Goal: Contribute content

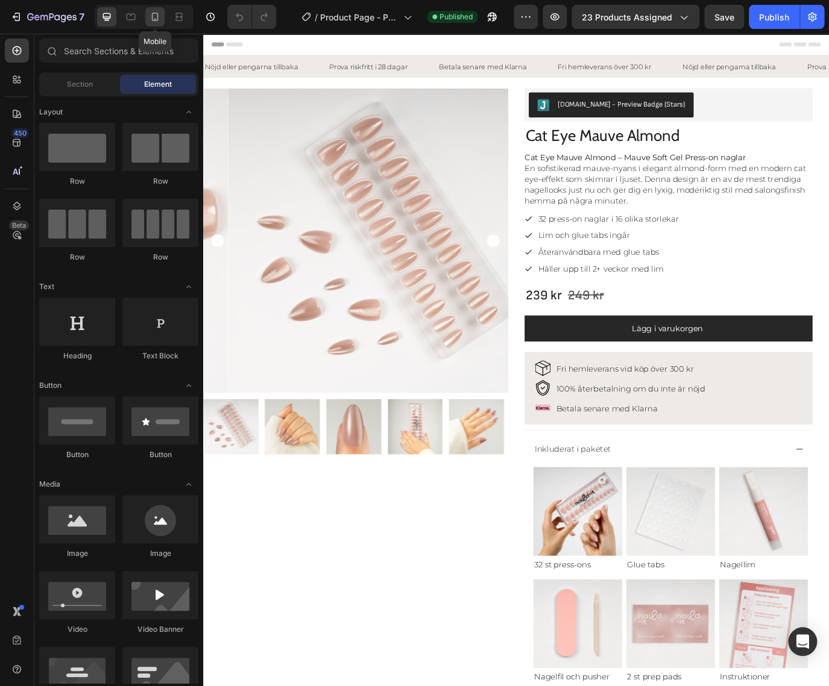
click at [155, 18] on icon at bounding box center [155, 17] width 12 height 12
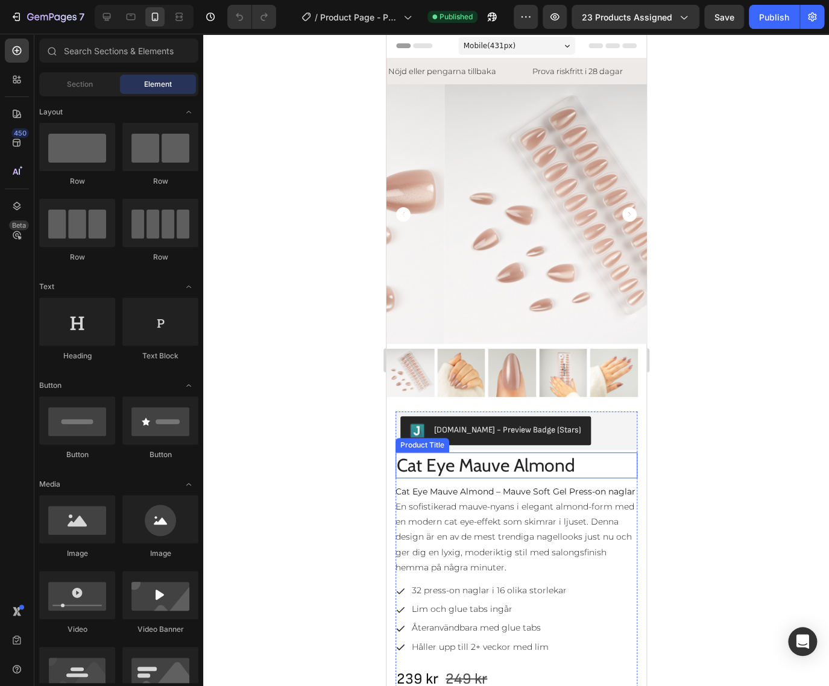
scroll to position [224, 0]
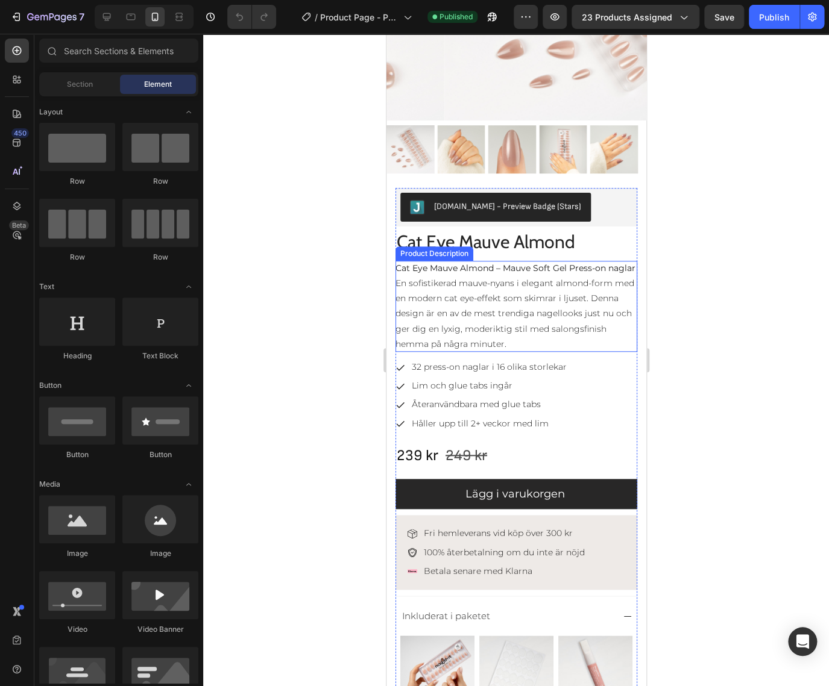
click at [533, 301] on p "Cat Eye Mauve Almond – Mauve Soft Gel Press-on naglar En sofistikerad mauve-nya…" at bounding box center [515, 306] width 240 height 87
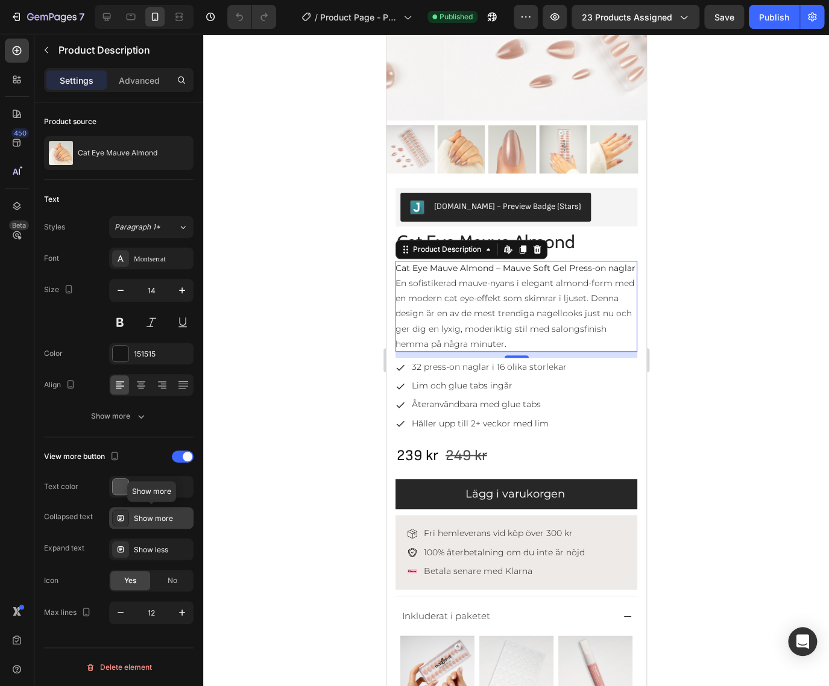
click at [149, 516] on div "Show more" at bounding box center [162, 518] width 57 height 11
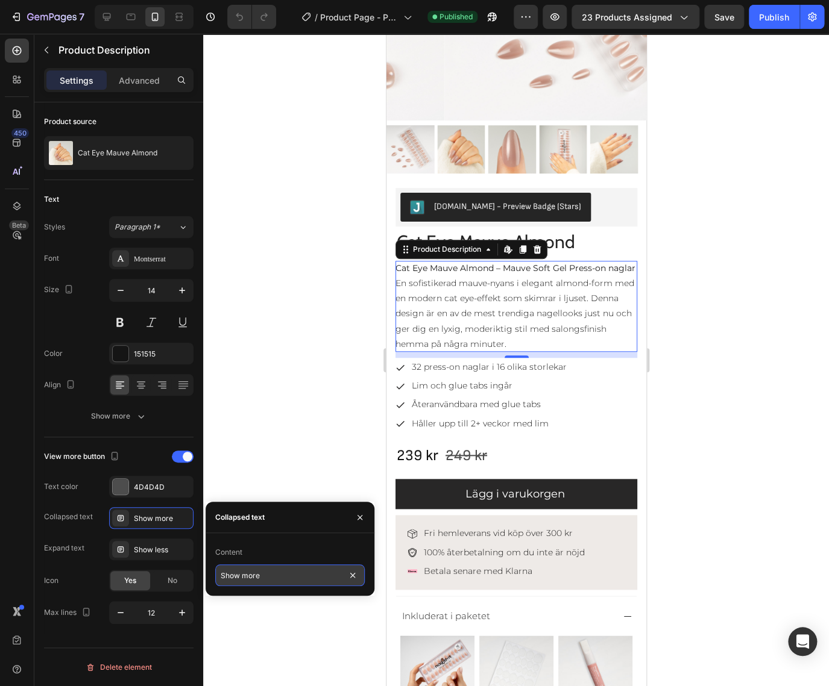
click at [254, 573] on input "Show more" at bounding box center [289, 576] width 149 height 22
type input "Läs mer"
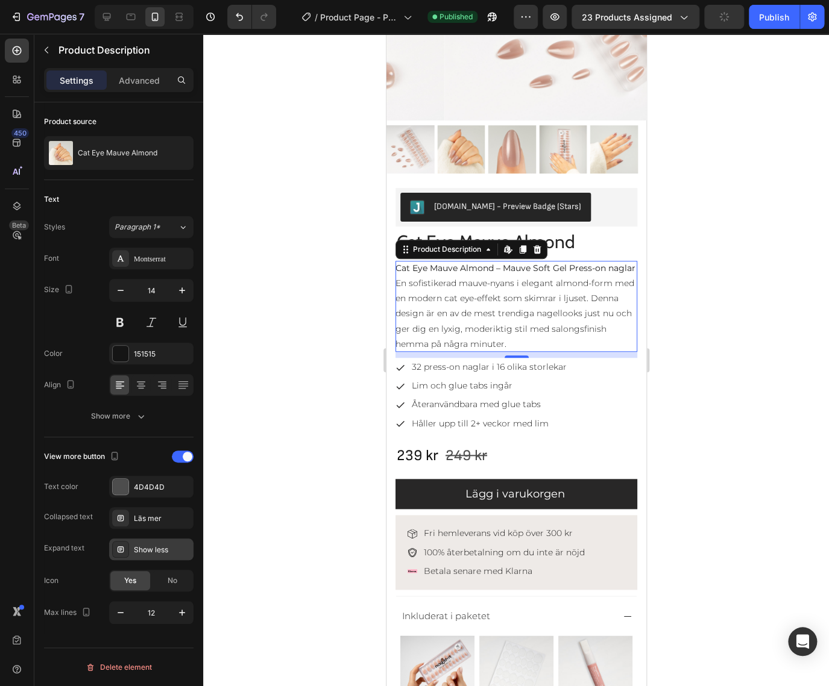
click at [152, 551] on div "Show less" at bounding box center [162, 550] width 57 height 11
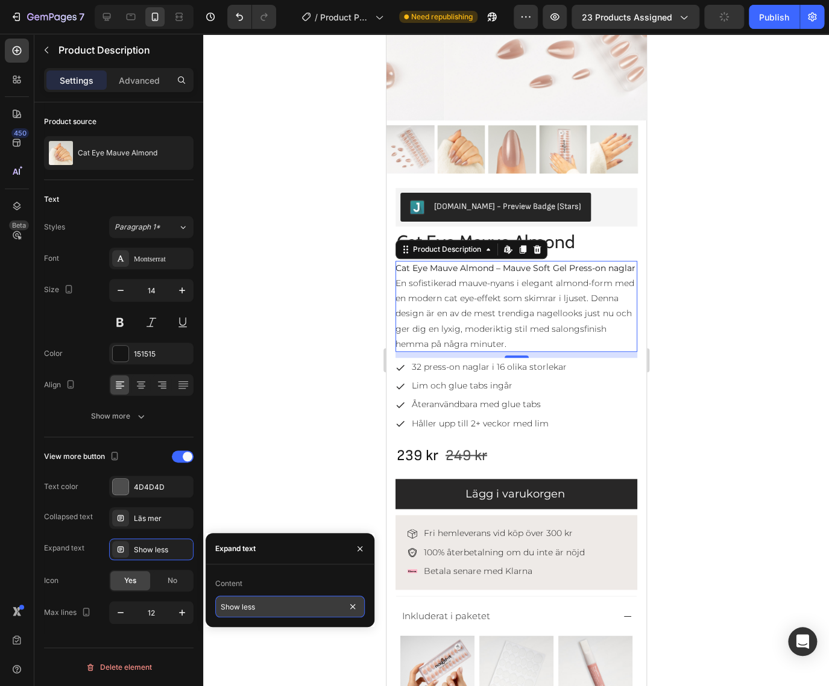
click at [291, 601] on input "Show less" at bounding box center [289, 607] width 149 height 22
type input "Visa mindre"
click at [141, 584] on div "Yes" at bounding box center [130, 580] width 40 height 19
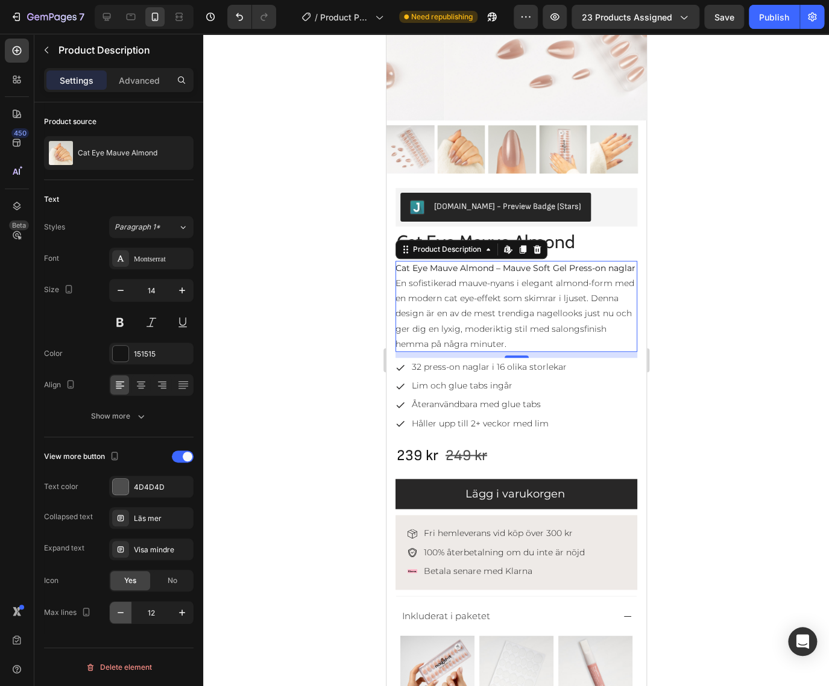
click at [121, 613] on icon "button" at bounding box center [121, 613] width 12 height 12
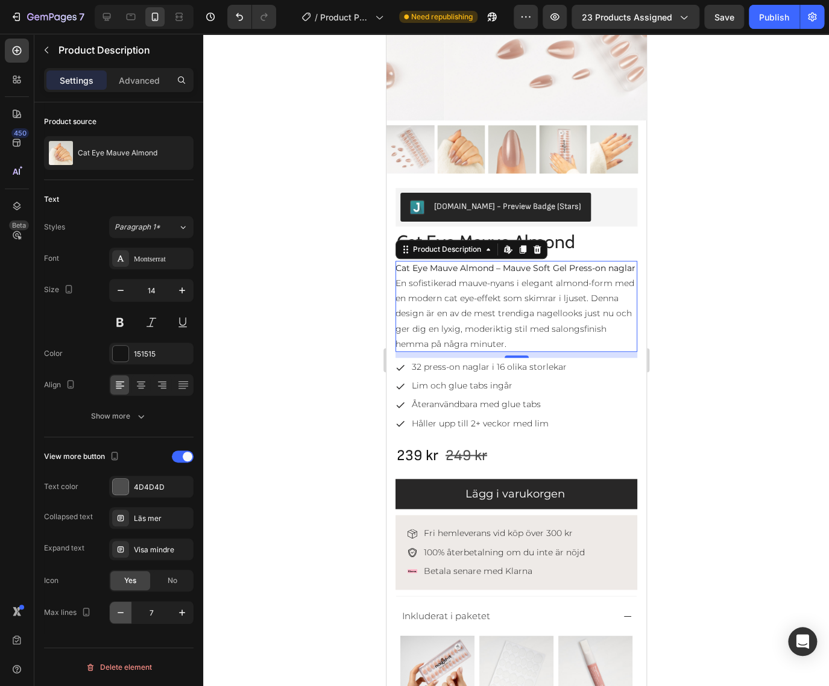
click at [121, 613] on icon "button" at bounding box center [121, 613] width 12 height 12
type input "5"
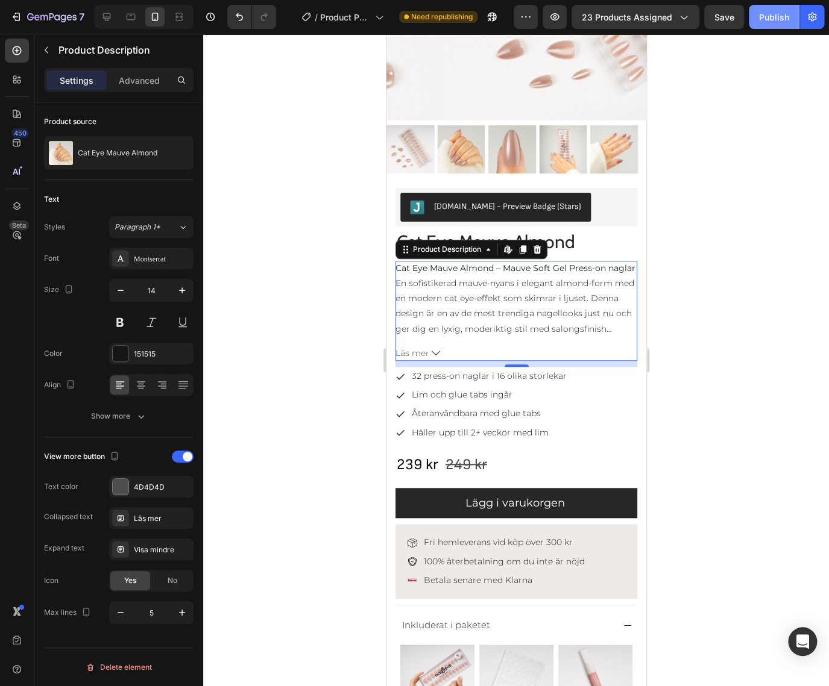
click at [763, 28] on button "Publish" at bounding box center [773, 17] width 51 height 24
click at [60, 614] on div "Max lines" at bounding box center [68, 613] width 49 height 16
click at [529, 388] on p "Lim och glue tabs ingår" at bounding box center [488, 395] width 155 height 15
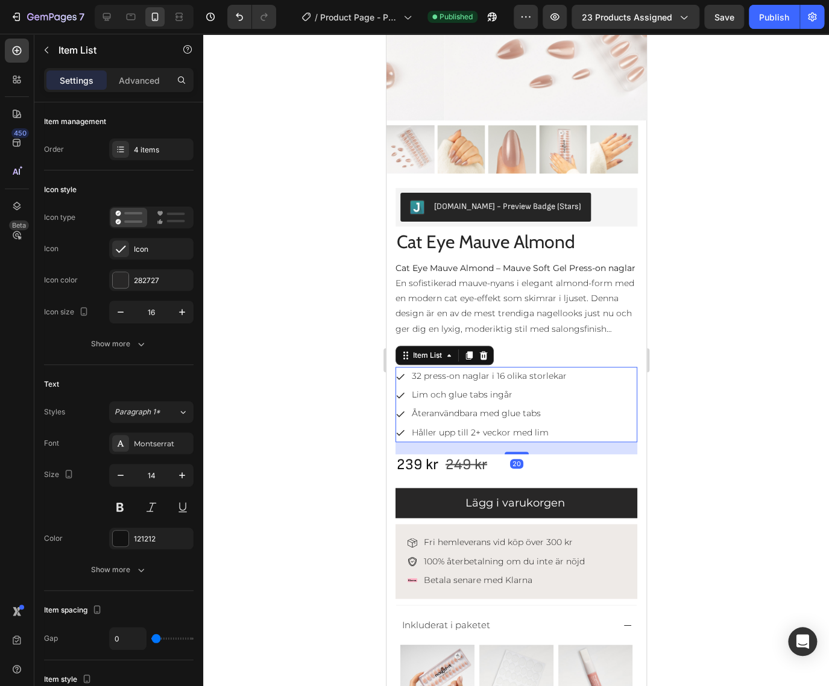
click at [619, 398] on div "32 press-on naglar i 16 olika storlekar Lim och glue tabs ingår Återanvändbara …" at bounding box center [516, 404] width 242 height 75
click at [438, 350] on div "Item List" at bounding box center [427, 355] width 34 height 11
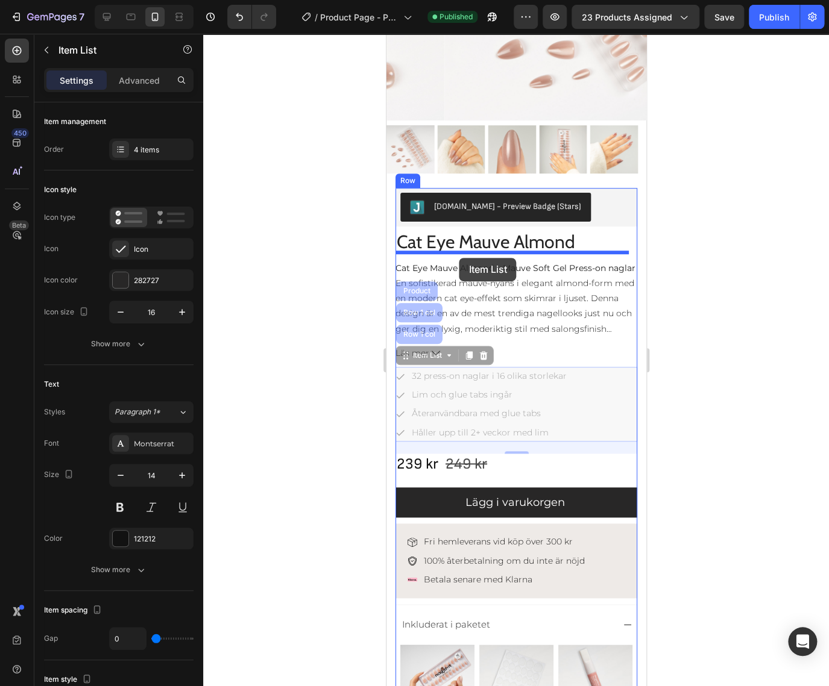
drag, startPoint x: 436, startPoint y: 347, endPoint x: 458, endPoint y: 257, distance: 92.4
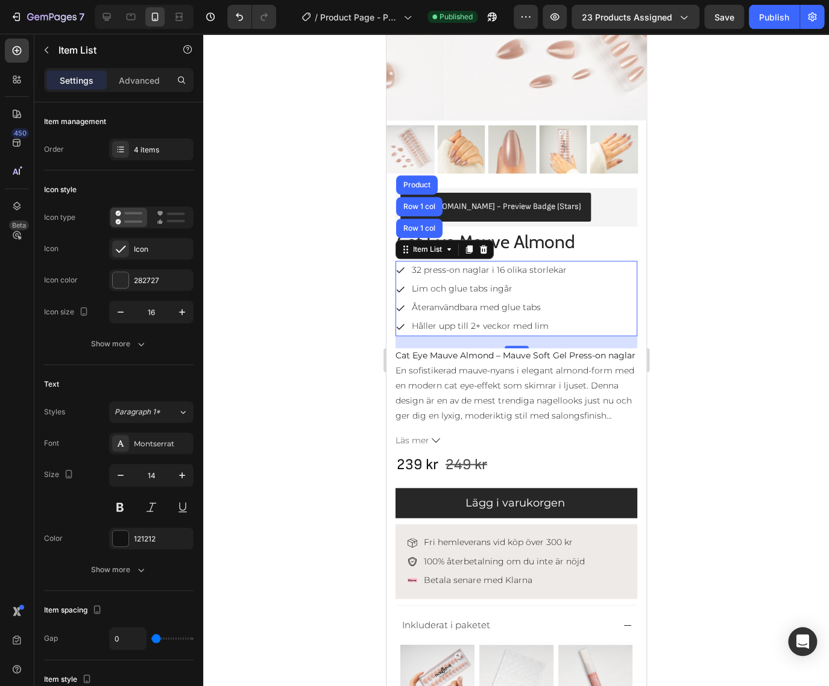
click at [341, 277] on div at bounding box center [516, 360] width 626 height 653
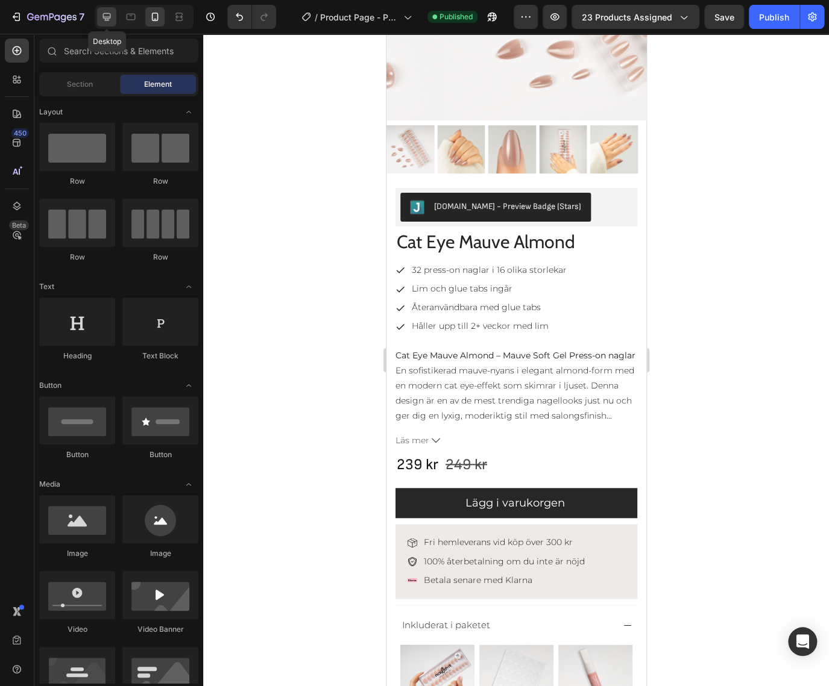
click at [105, 13] on icon at bounding box center [107, 17] width 8 height 8
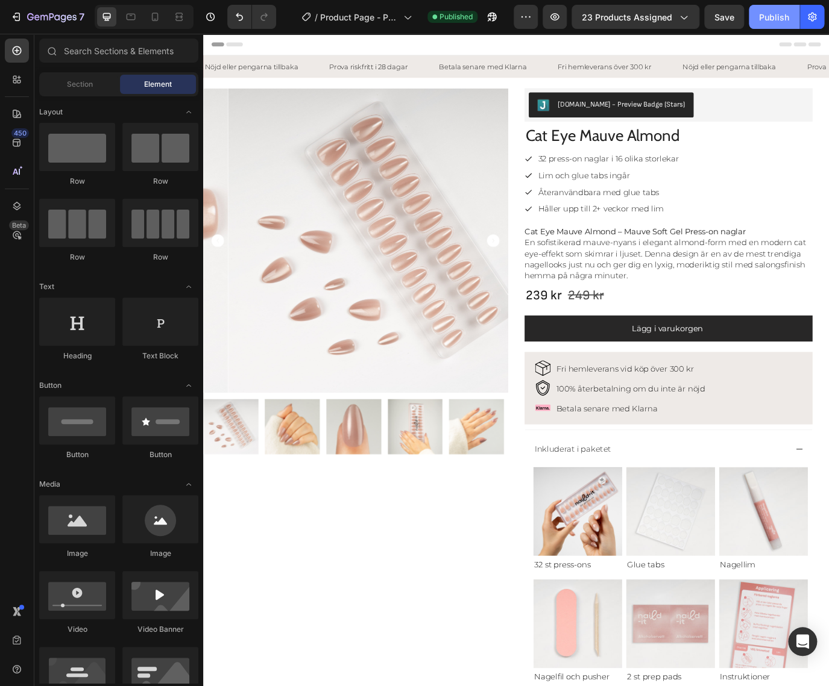
click at [777, 12] on div "Publish" at bounding box center [774, 17] width 30 height 13
click at [161, 11] on div at bounding box center [154, 16] width 19 height 19
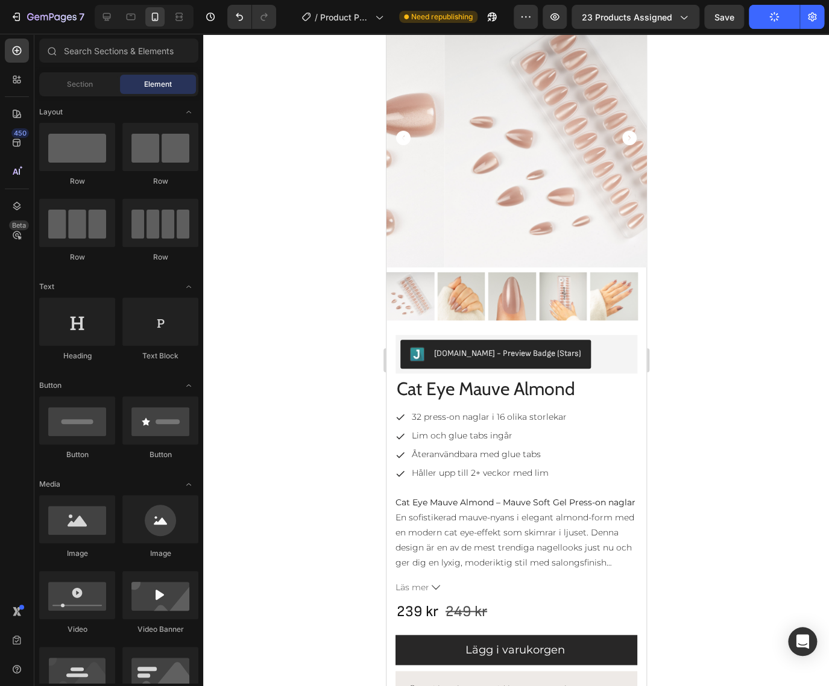
scroll to position [87, 0]
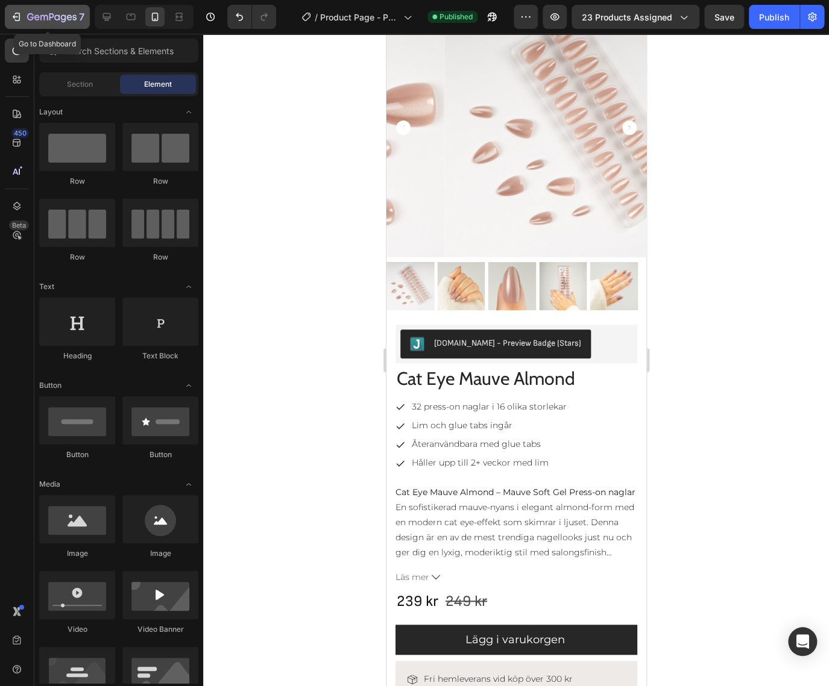
click at [33, 13] on icon "button" at bounding box center [51, 18] width 49 height 10
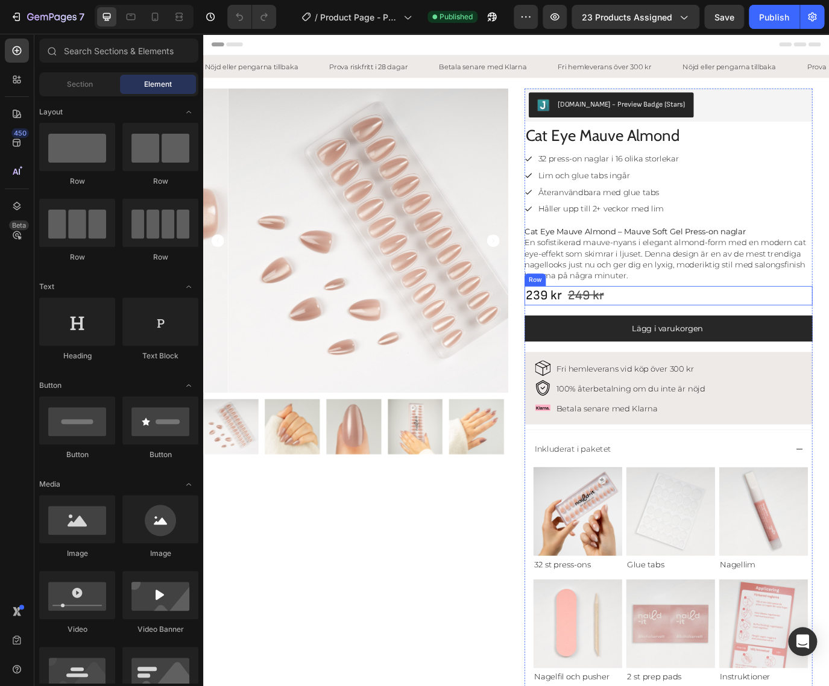
drag, startPoint x: 795, startPoint y: 326, endPoint x: 788, endPoint y: 327, distance: 7.9
click at [795, 326] on div "239 kr Product Price Product Price 249 kr Product Price Product Price Row" at bounding box center [740, 336] width 333 height 22
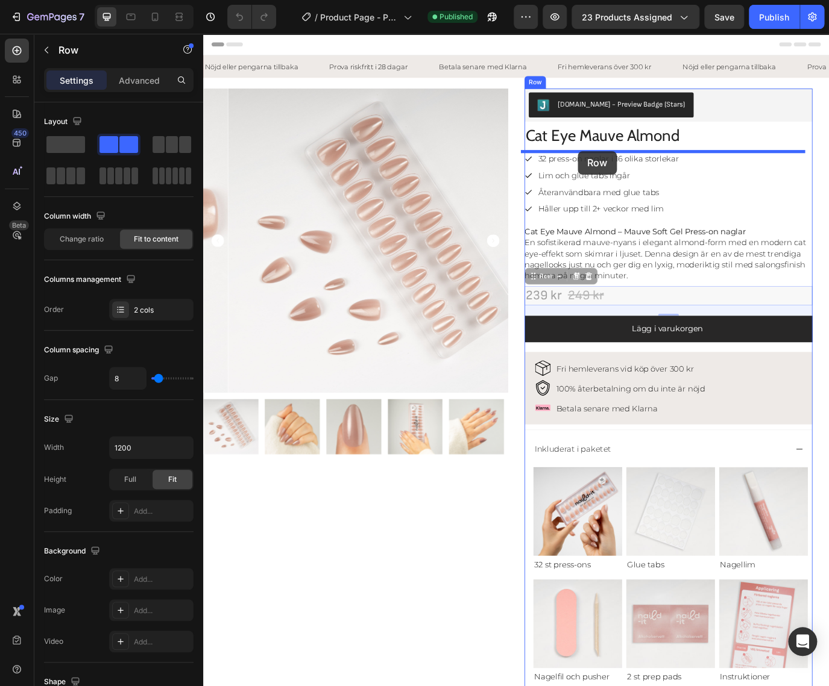
drag, startPoint x: 601, startPoint y: 316, endPoint x: 636, endPoint y: 169, distance: 150.6
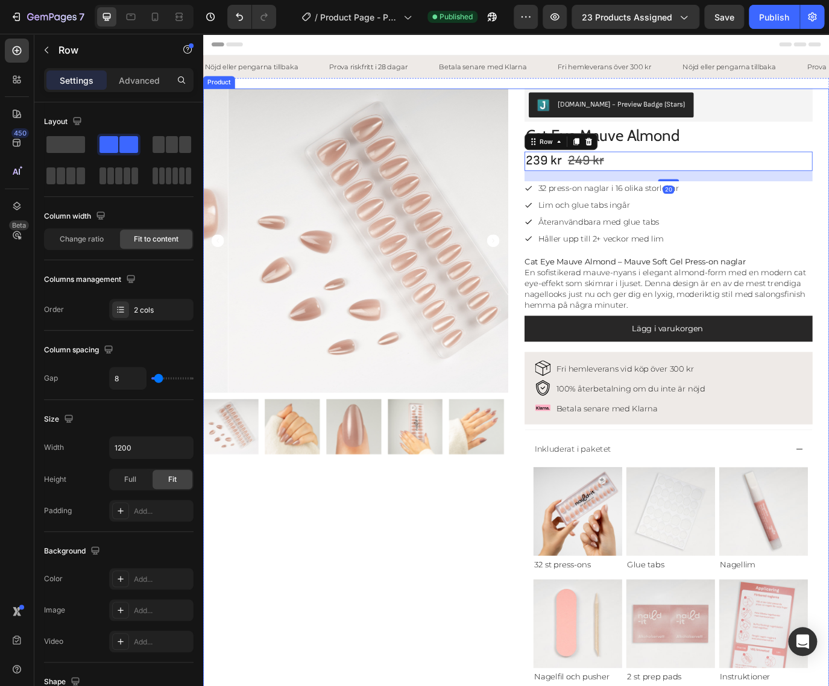
click at [451, 587] on div "Product Images" at bounding box center [379, 562] width 352 height 933
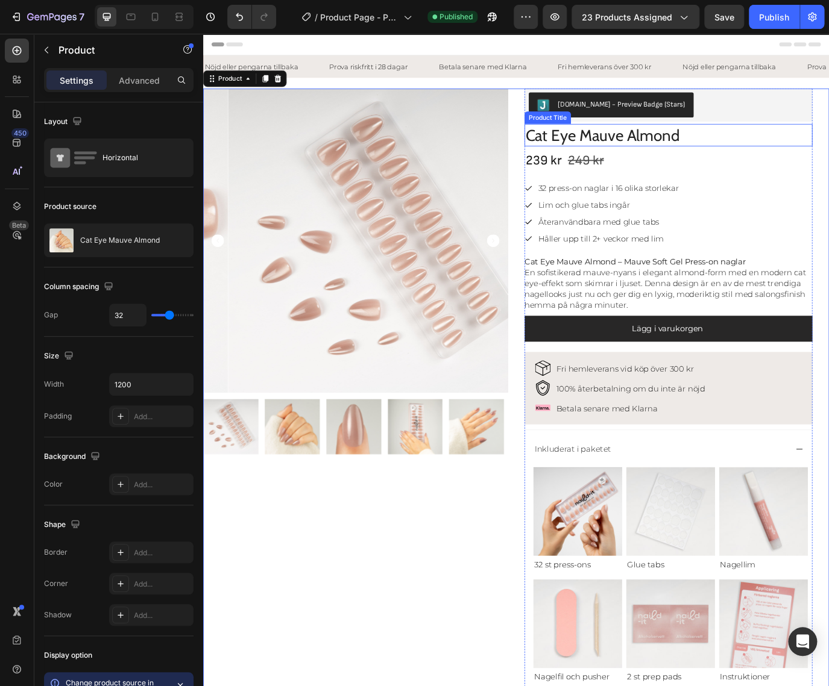
click at [754, 143] on h1 "Cat Eye Mauve Almond" at bounding box center [740, 150] width 333 height 26
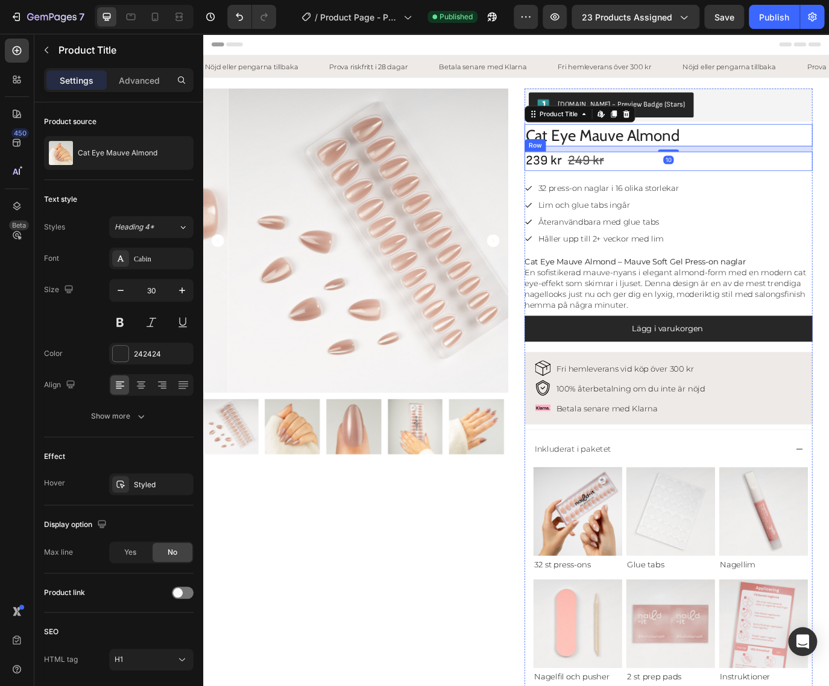
click at [777, 186] on div "239 kr Product Price Product Price 249 kr Product Price Product Price Row" at bounding box center [740, 180] width 333 height 22
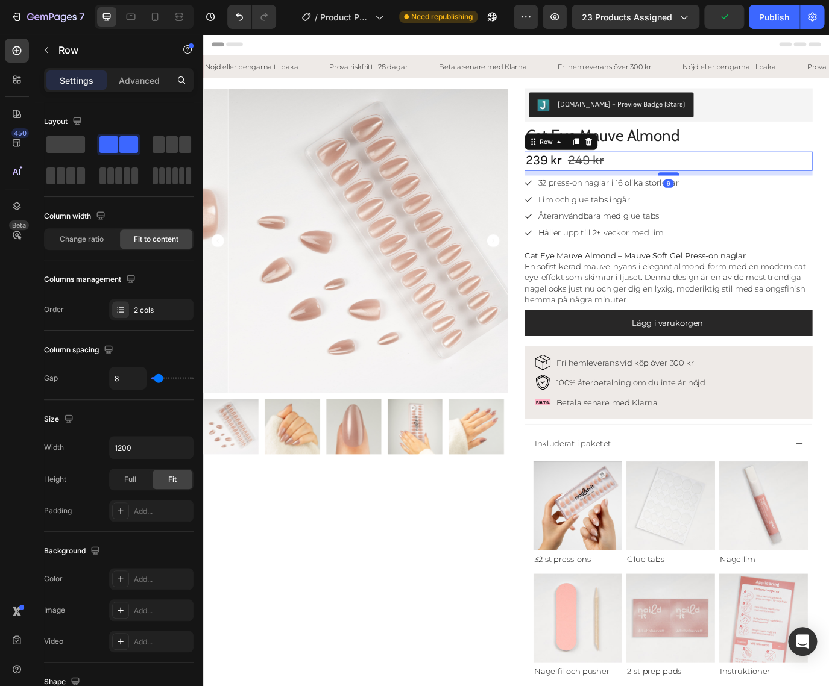
drag, startPoint x: 731, startPoint y: 202, endPoint x: 729, endPoint y: 195, distance: 6.9
click at [729, 195] on div at bounding box center [741, 195] width 24 height 4
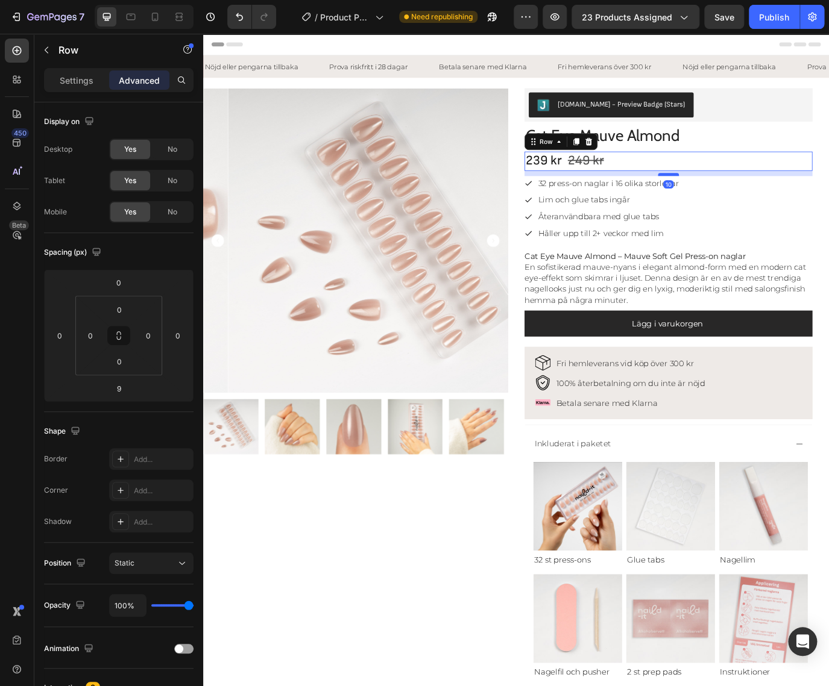
click at [730, 196] on div at bounding box center [741, 196] width 24 height 4
type input "10"
click at [773, 246] on div "32 press-on naglar i 16 olika storlekar Lim och glue tabs ingår Återanvändbara …" at bounding box center [740, 235] width 333 height 74
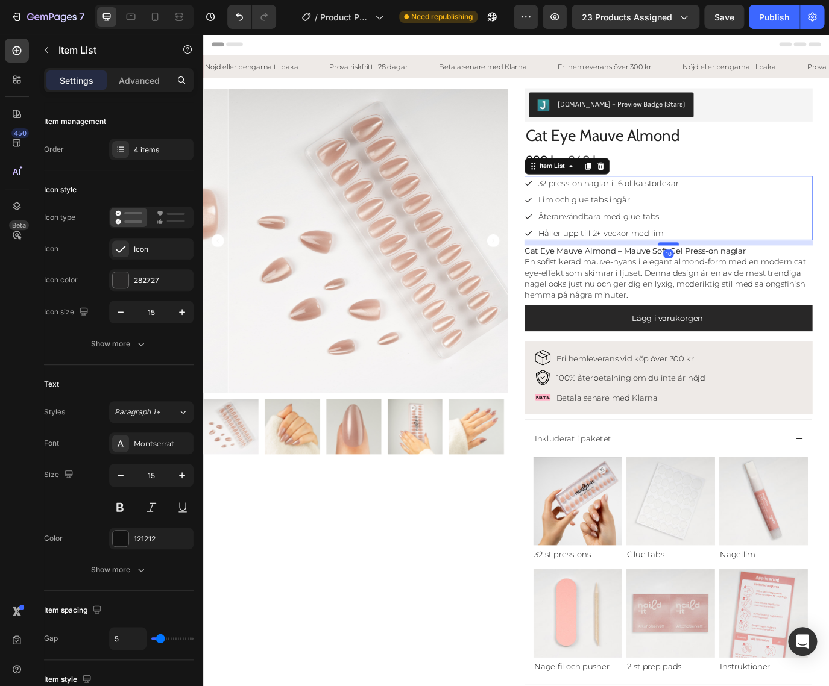
drag, startPoint x: 739, startPoint y: 281, endPoint x: 732, endPoint y: 275, distance: 9.9
click at [732, 275] on div at bounding box center [741, 276] width 24 height 4
type input "100%"
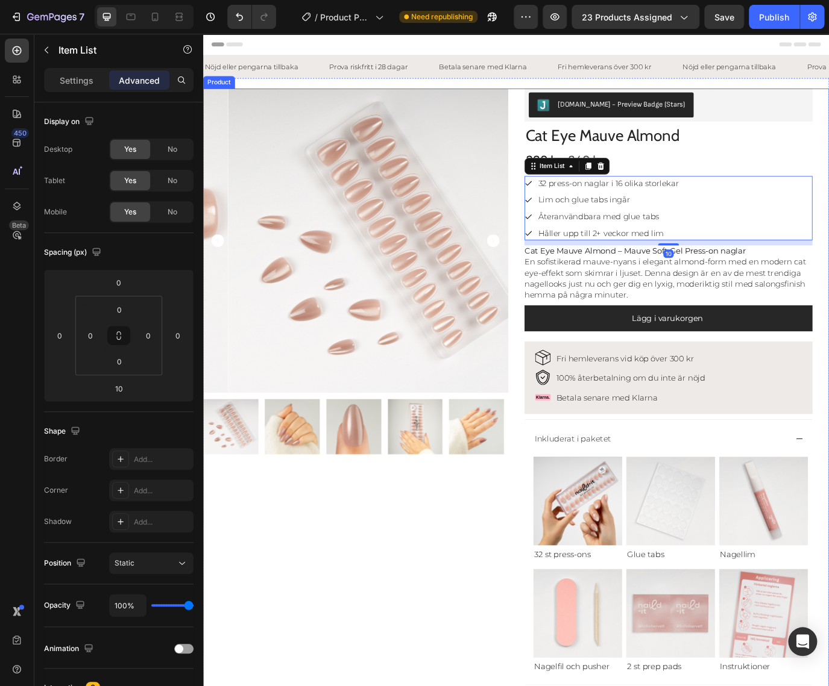
click at [430, 603] on div "Product Images" at bounding box center [379, 556] width 352 height 921
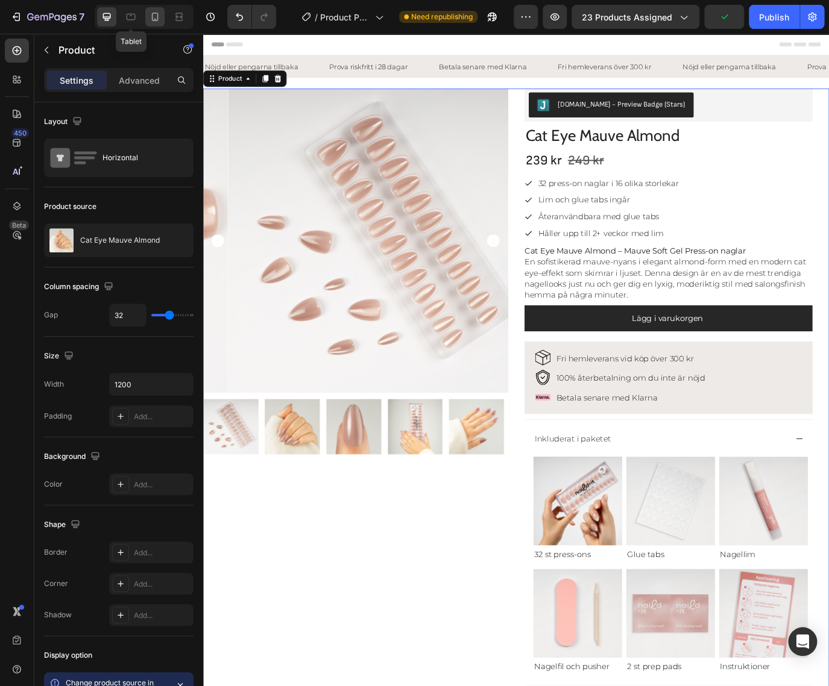
click at [131, 16] on icon at bounding box center [131, 17] width 12 height 12
type input "100%"
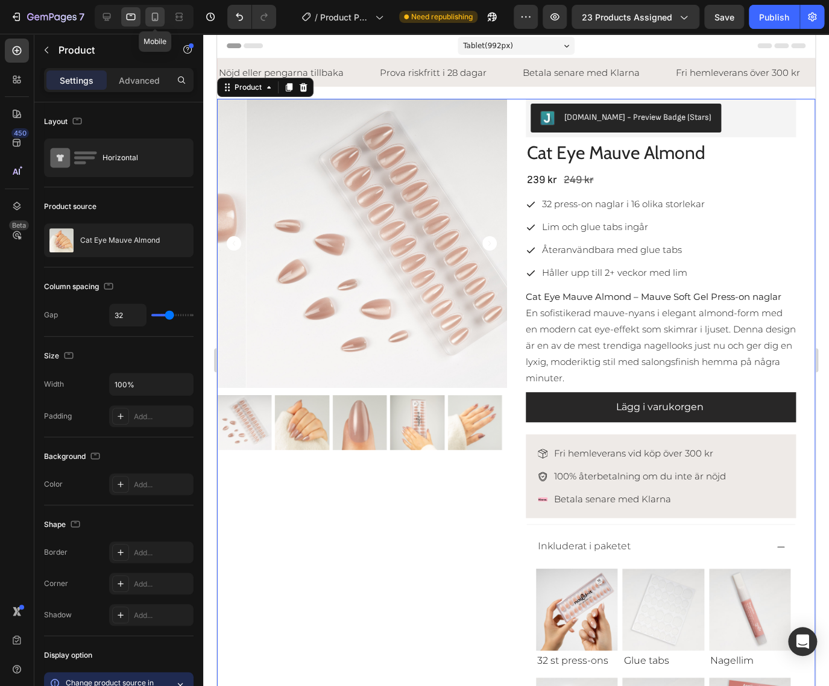
scroll to position [23, 0]
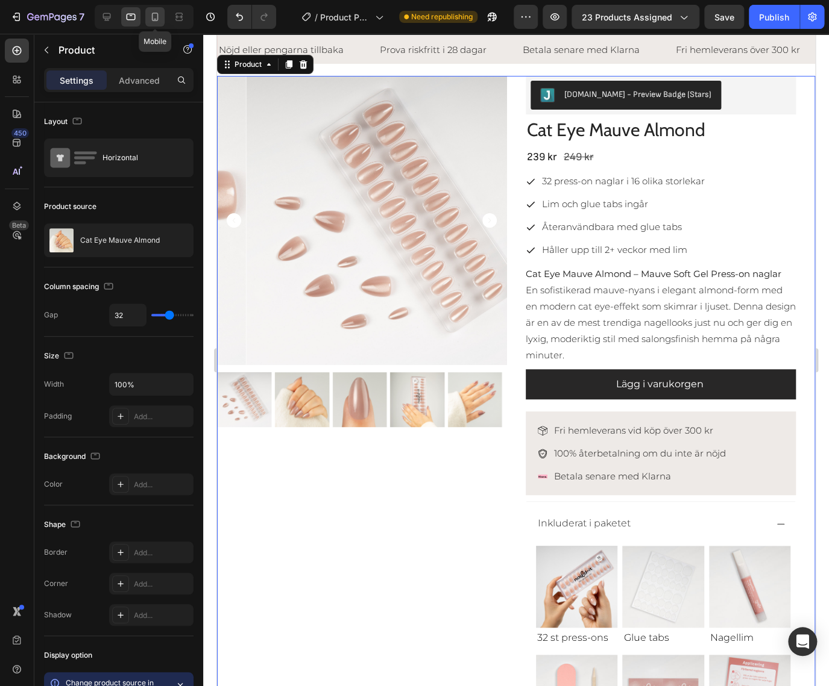
click at [155, 22] on icon at bounding box center [155, 17] width 12 height 12
type input "0"
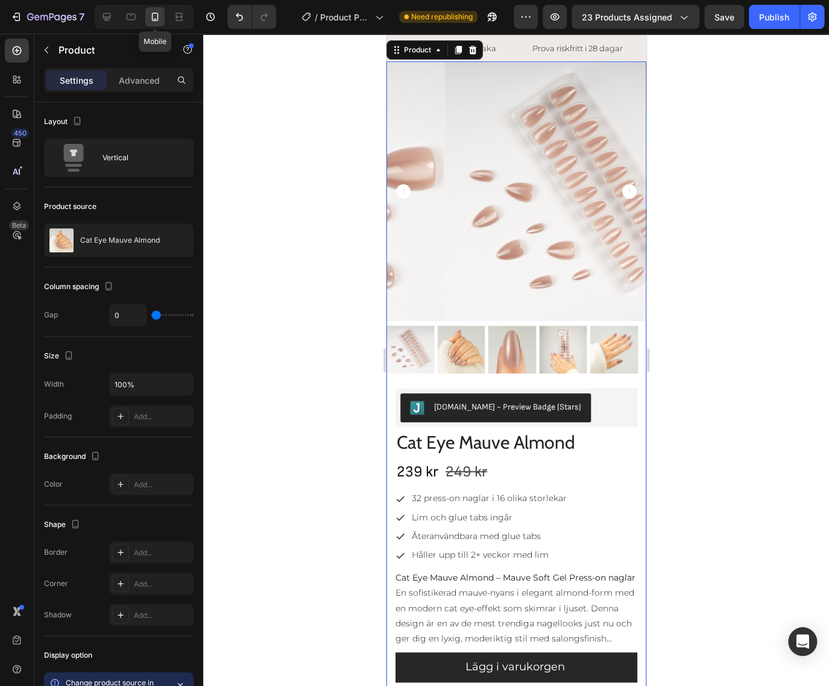
scroll to position [8, 0]
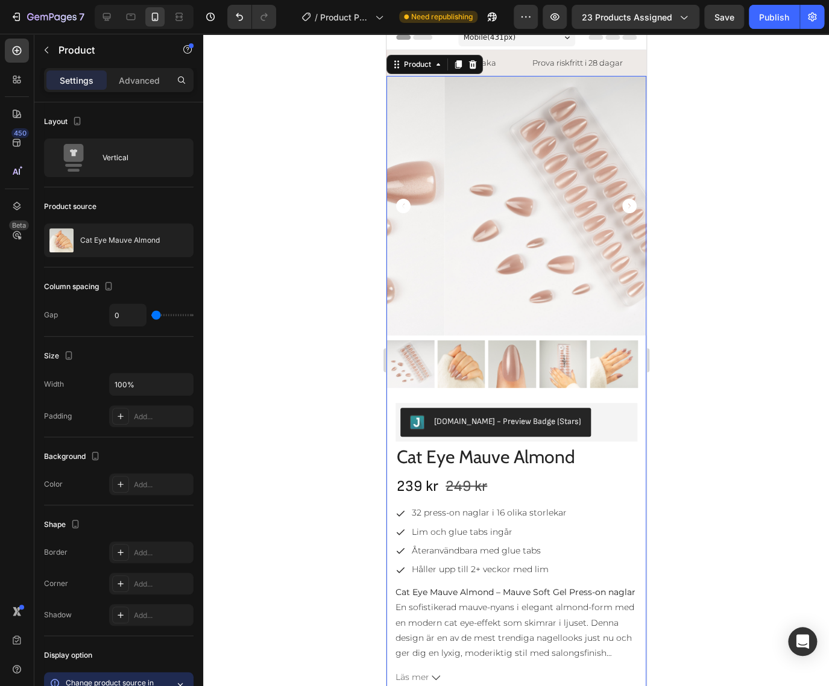
click at [803, 425] on div at bounding box center [516, 360] width 626 height 653
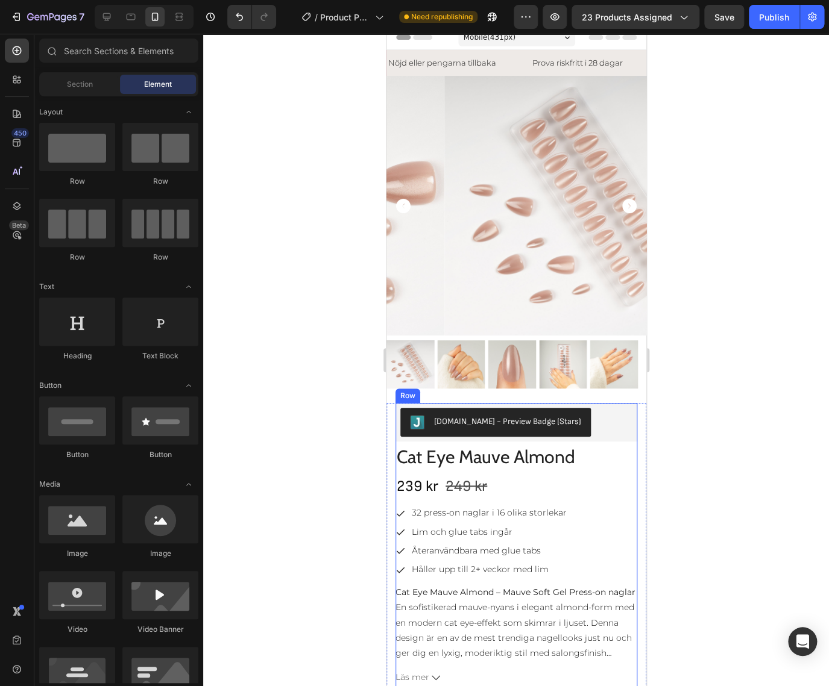
click at [545, 454] on h1 "Cat Eye Mauve Almond" at bounding box center [516, 457] width 242 height 26
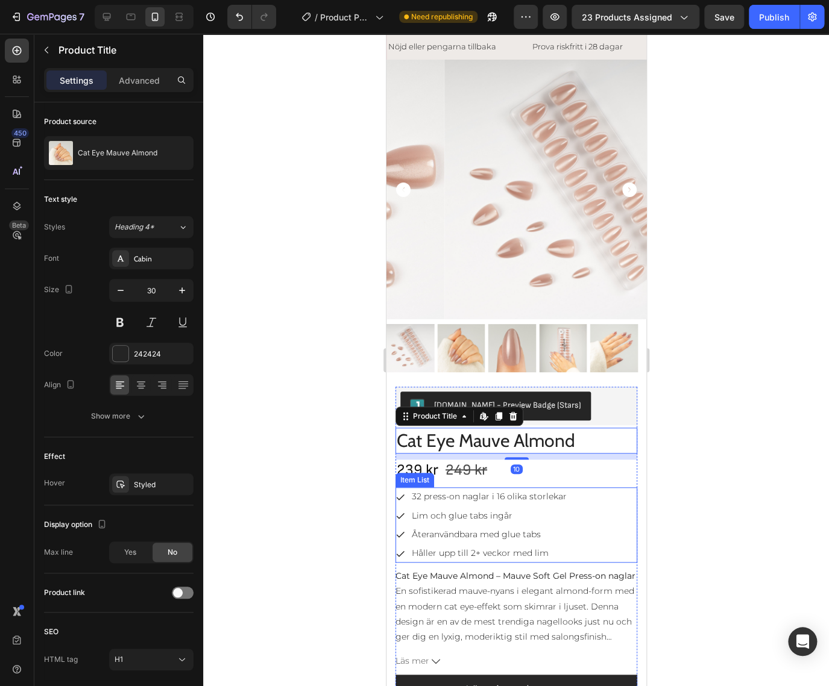
scroll to position [27, 0]
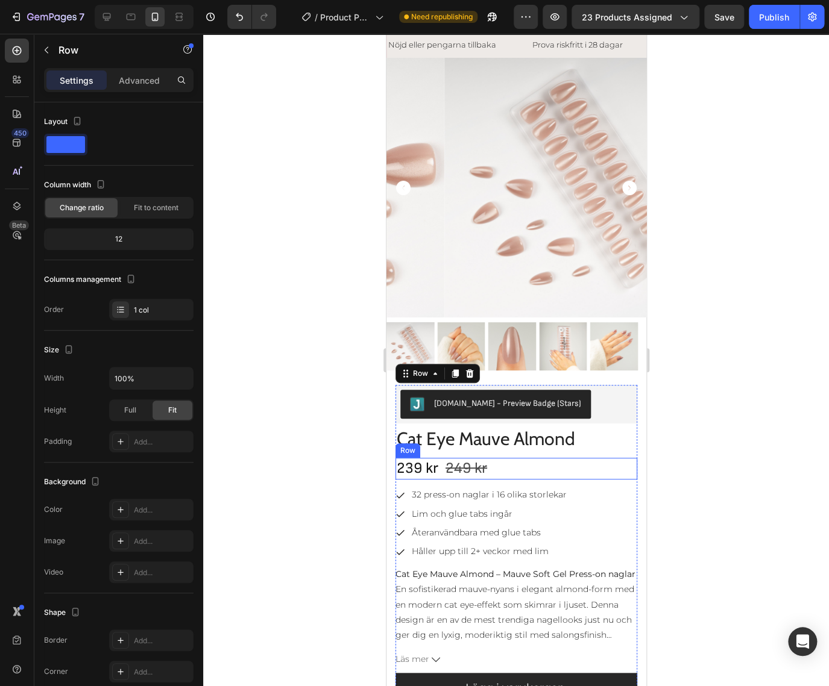
click at [534, 462] on div "239 kr Product Price Product Price 249 kr Product Price Product Price Row" at bounding box center [516, 469] width 242 height 22
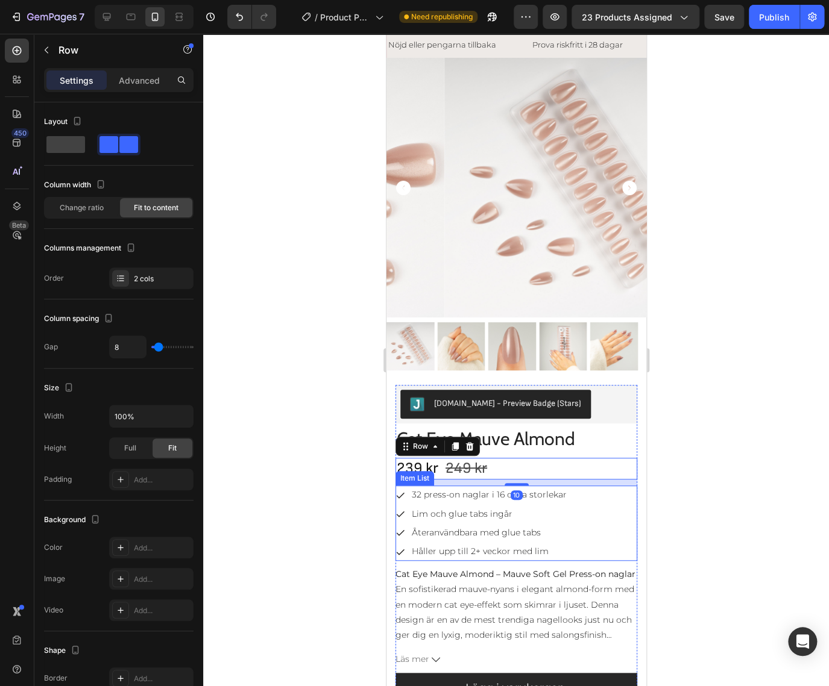
click at [547, 507] on p "Lim och glue tabs ingår" at bounding box center [488, 514] width 155 height 15
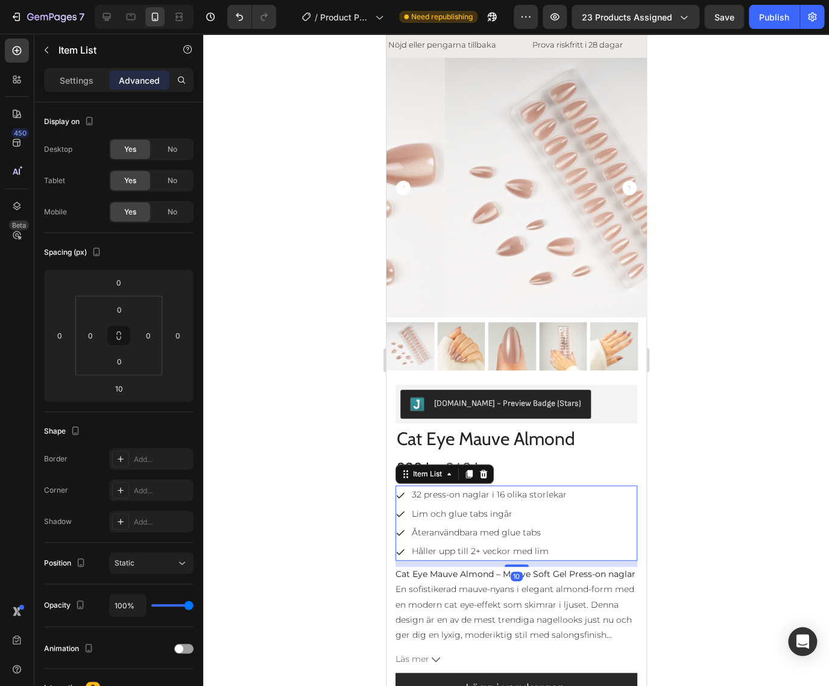
click at [728, 489] on div at bounding box center [516, 360] width 626 height 653
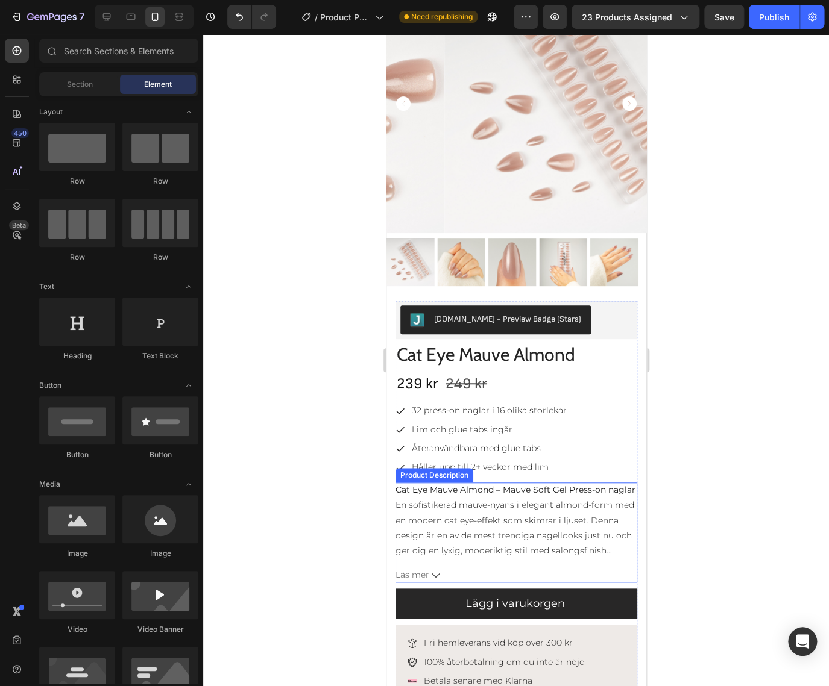
scroll to position [111, 0]
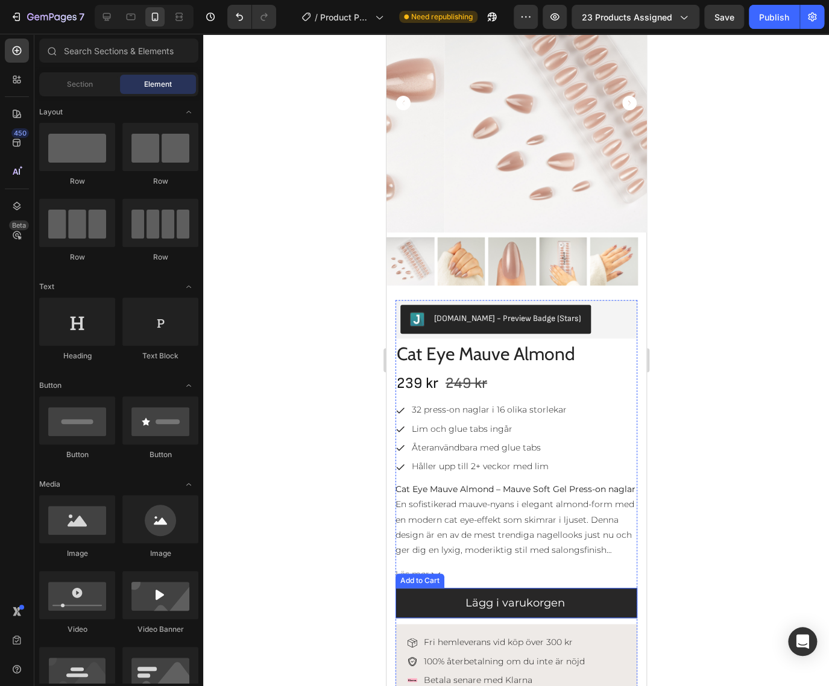
click at [595, 591] on button "Lägg i varukorgen" at bounding box center [516, 603] width 242 height 30
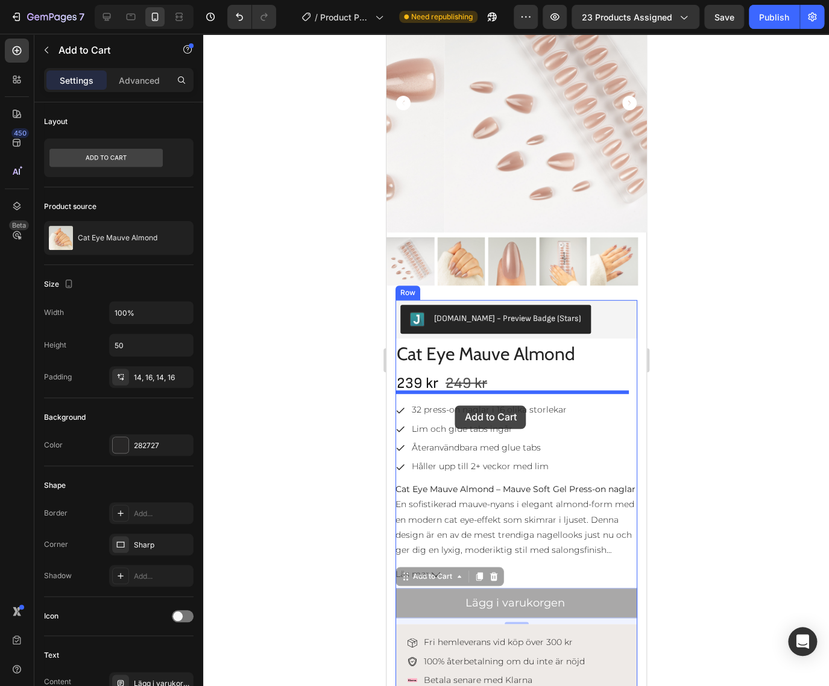
drag, startPoint x: 435, startPoint y: 569, endPoint x: 454, endPoint y: 406, distance: 165.1
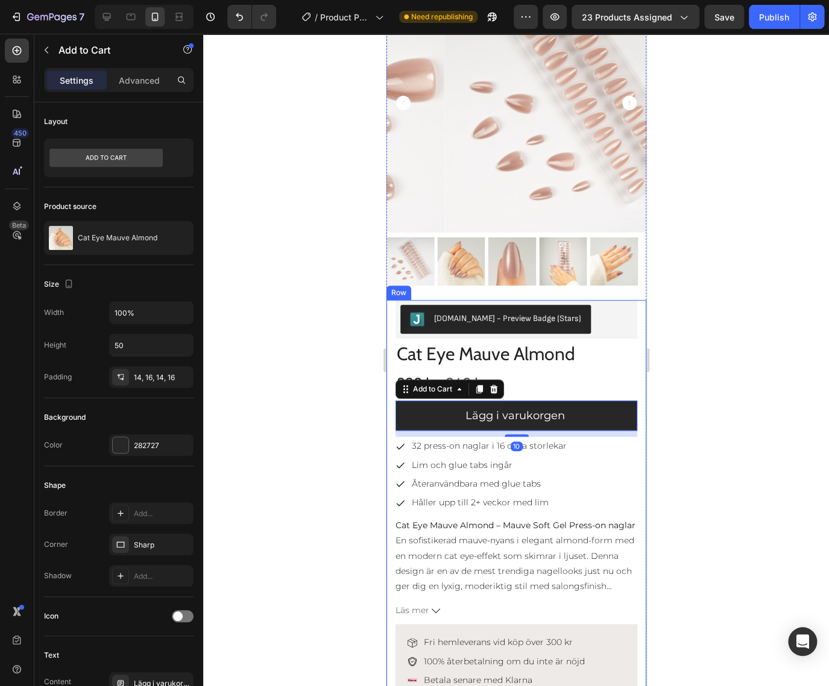
click at [332, 441] on div at bounding box center [516, 360] width 626 height 653
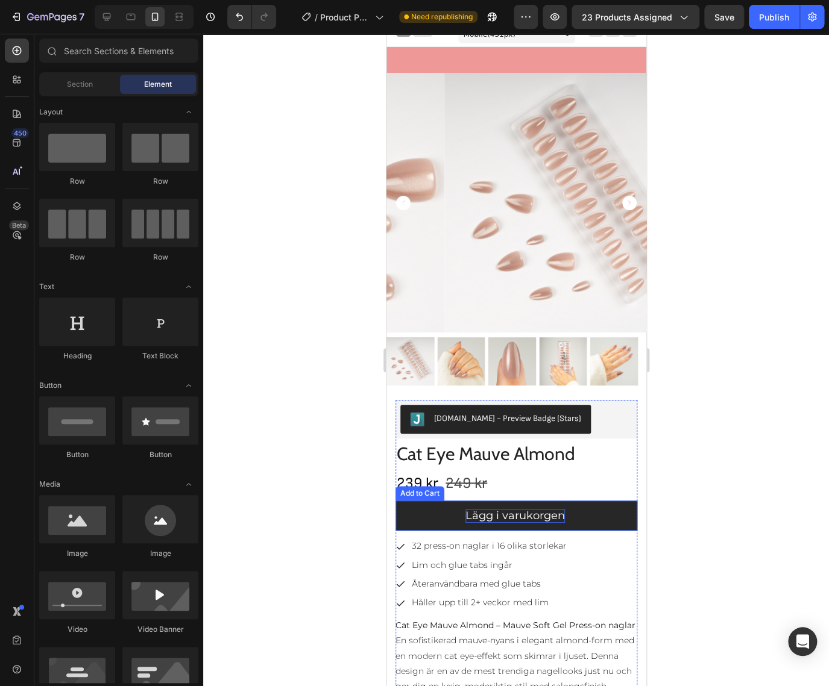
scroll to position [0, 0]
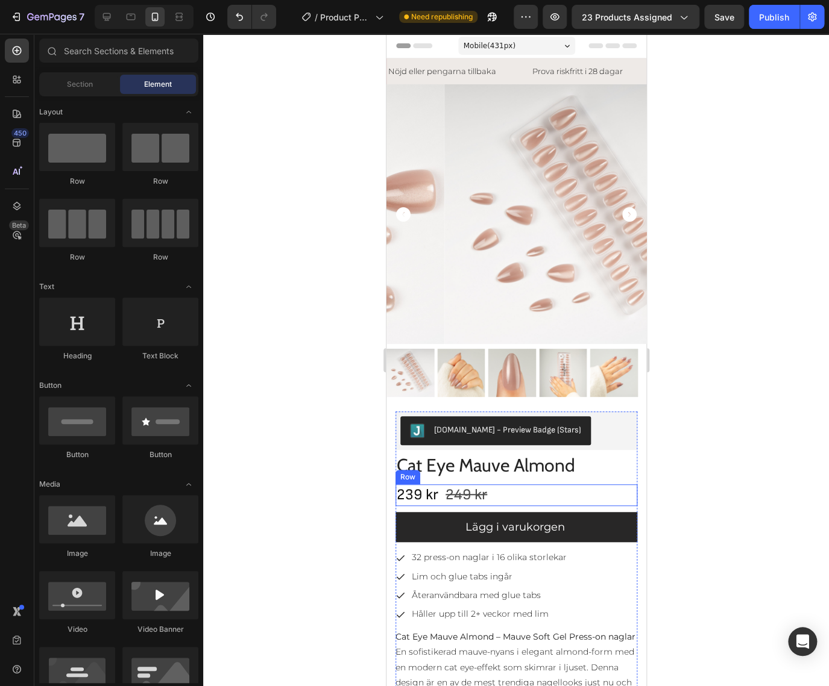
click at [568, 485] on div "239 kr Product Price Product Price 249 kr Product Price Product Price Row" at bounding box center [516, 496] width 242 height 22
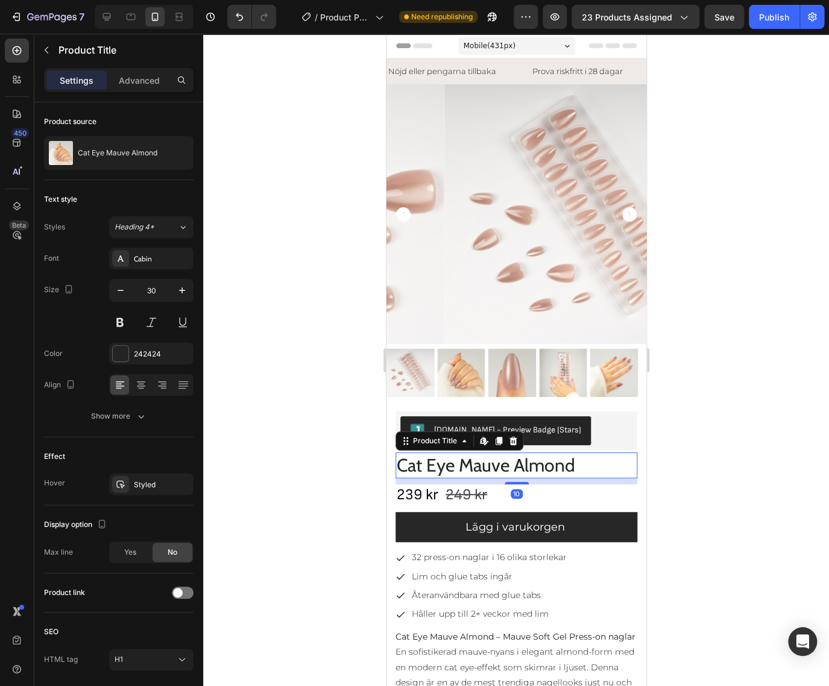
click at [574, 456] on h1 "Cat Eye Mauve Almond" at bounding box center [516, 466] width 242 height 26
click at [714, 462] on div at bounding box center [516, 360] width 626 height 653
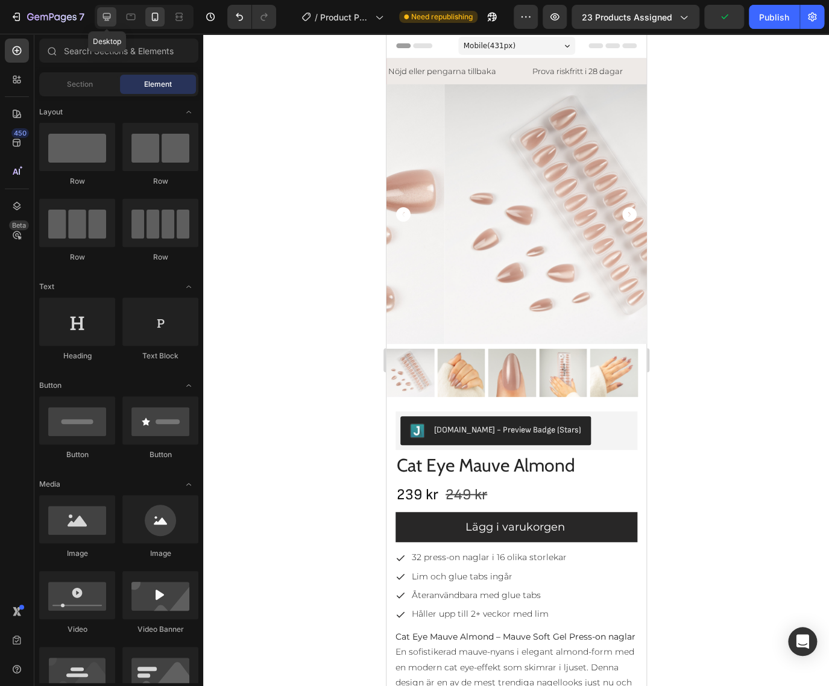
click at [113, 17] on div at bounding box center [106, 16] width 19 height 19
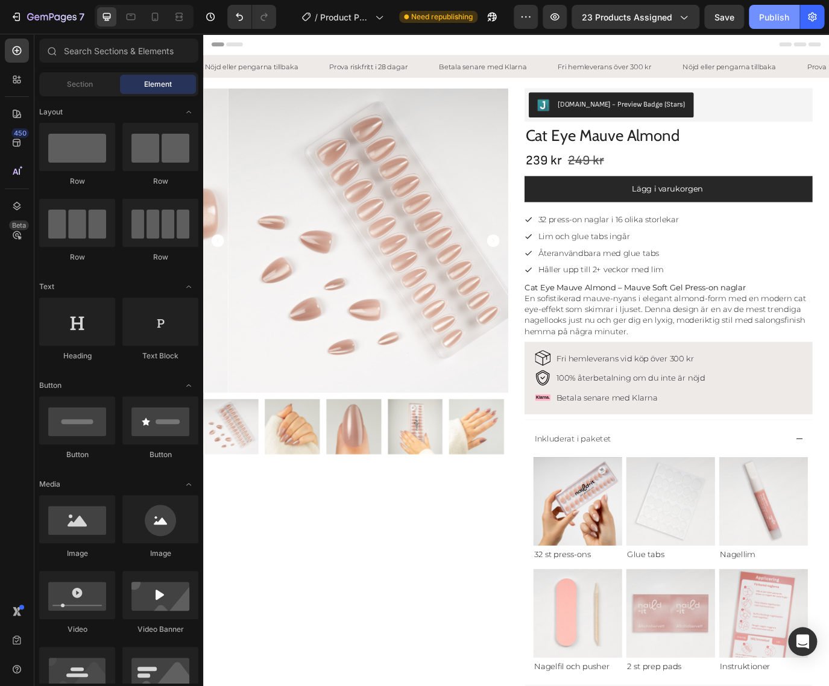
click at [777, 24] on button "Publish" at bounding box center [773, 17] width 51 height 24
